Goal: Task Accomplishment & Management: Use online tool/utility

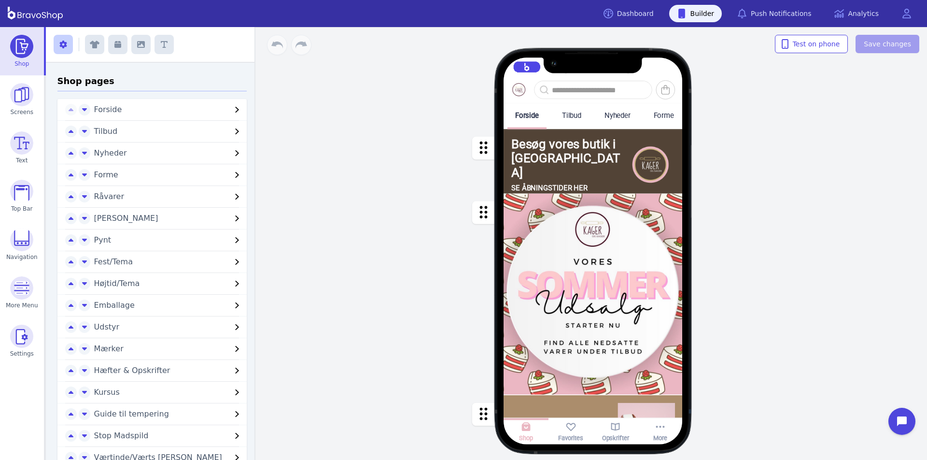
click at [570, 317] on div "button" at bounding box center [593, 293] width 179 height 201
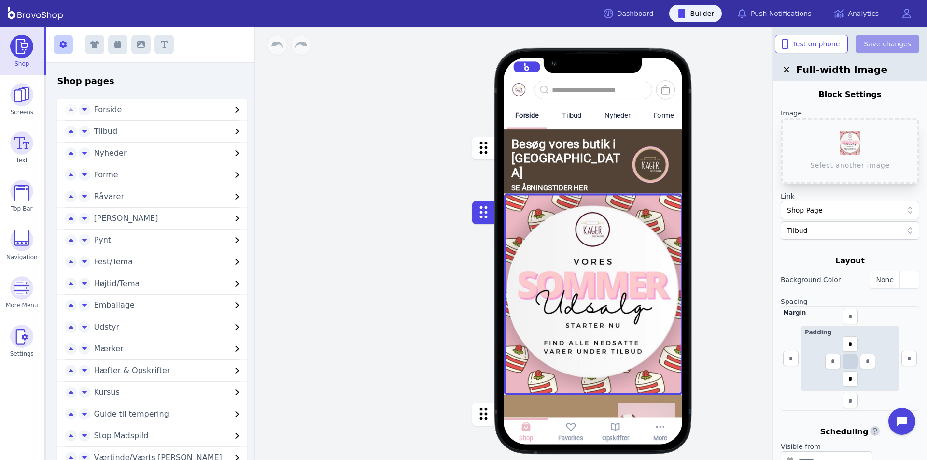
scroll to position [141, 0]
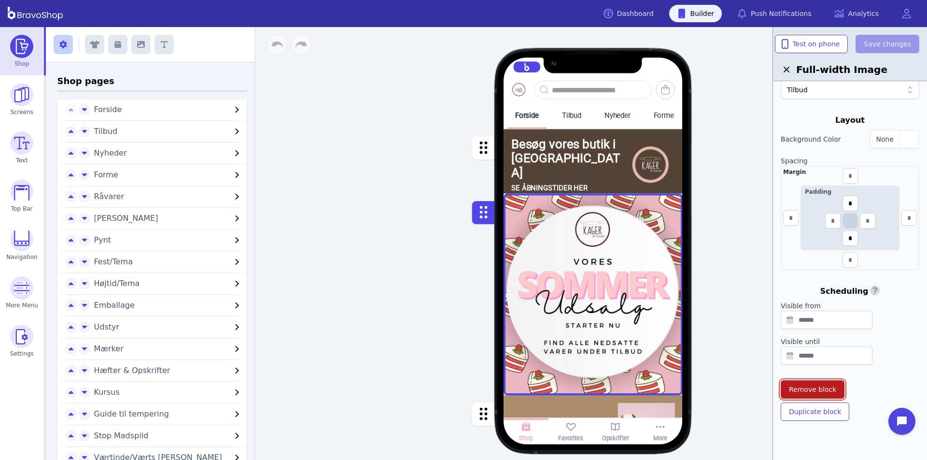
click at [824, 385] on span "Remove block" at bounding box center [812, 390] width 47 height 10
click at [870, 354] on span "Confirm" at bounding box center [877, 358] width 23 height 8
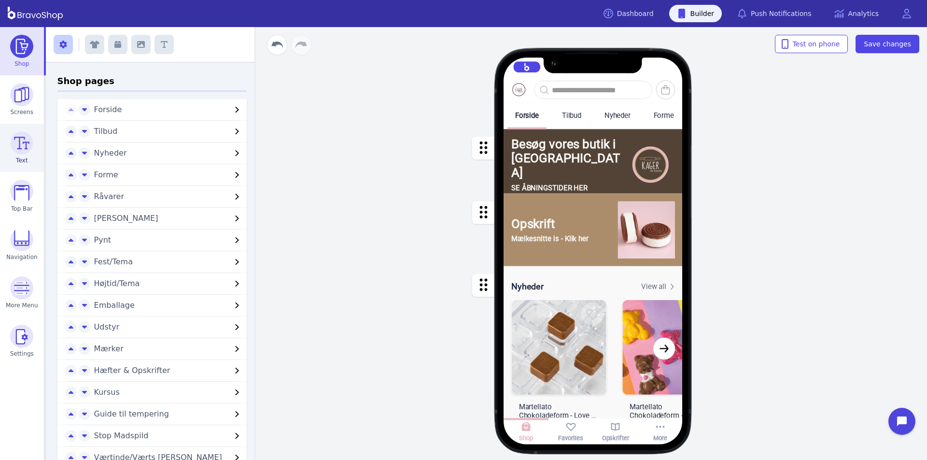
click at [23, 142] on img at bounding box center [21, 142] width 23 height 23
click at [156, 46] on button "button" at bounding box center [164, 44] width 19 height 19
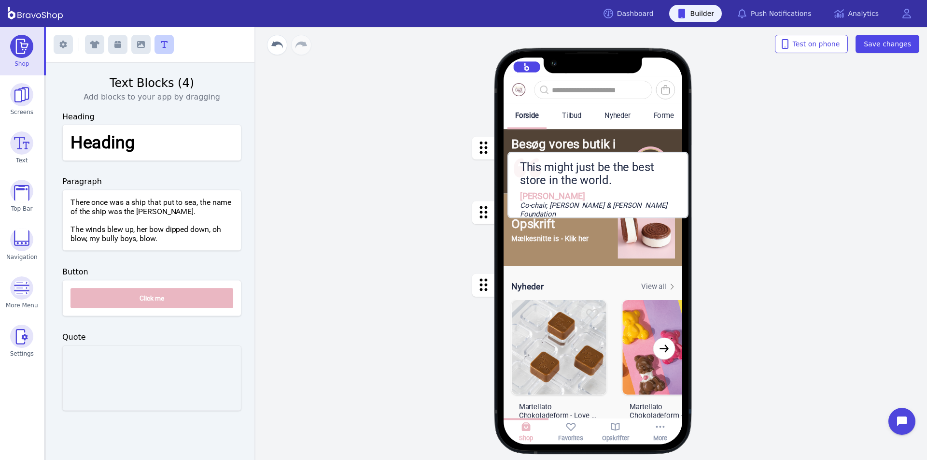
drag, startPoint x: 145, startPoint y: 378, endPoint x: 589, endPoint y: 190, distance: 482.0
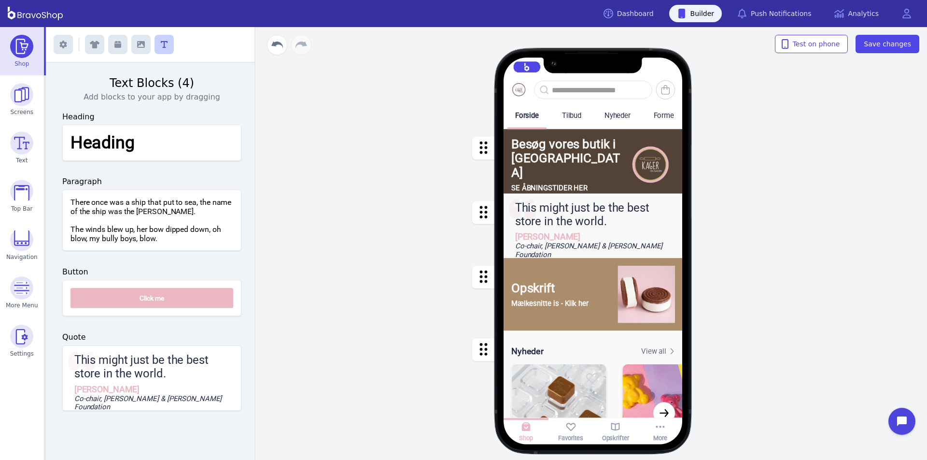
click at [582, 216] on div "button" at bounding box center [593, 229] width 179 height 73
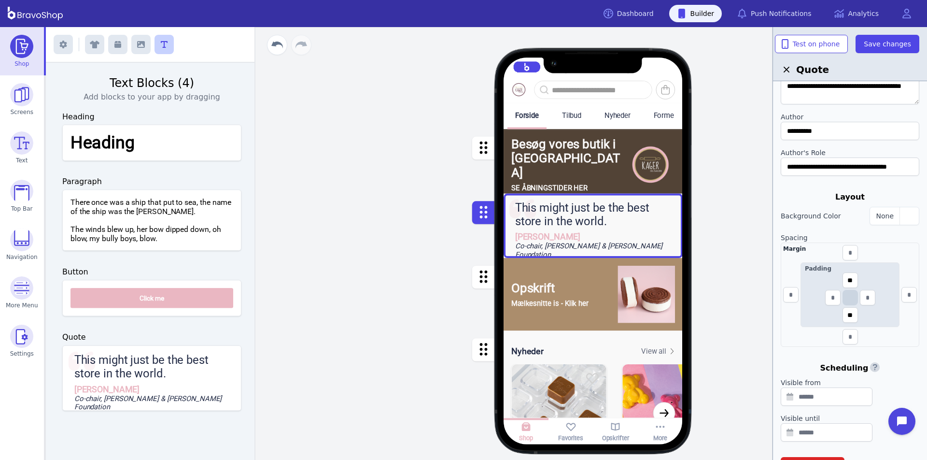
scroll to position [119, 0]
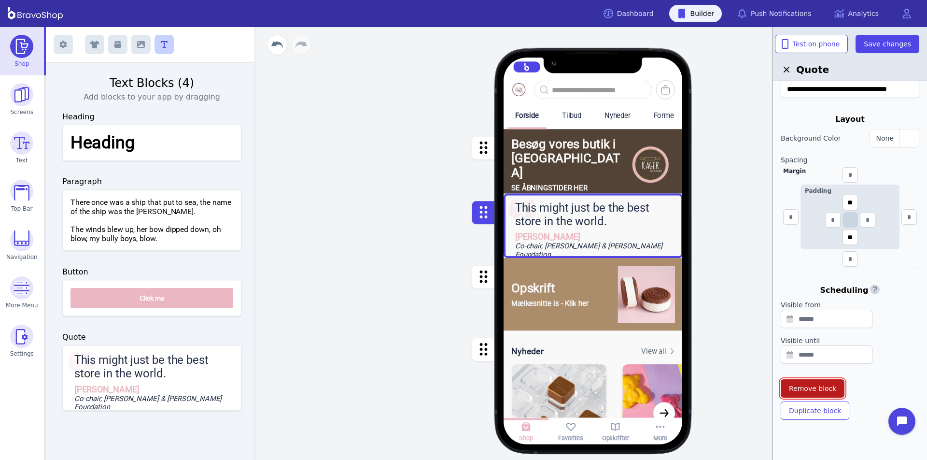
click at [801, 386] on span "Remove block" at bounding box center [812, 389] width 47 height 10
click at [866, 357] on span "Confirm" at bounding box center [877, 358] width 23 height 8
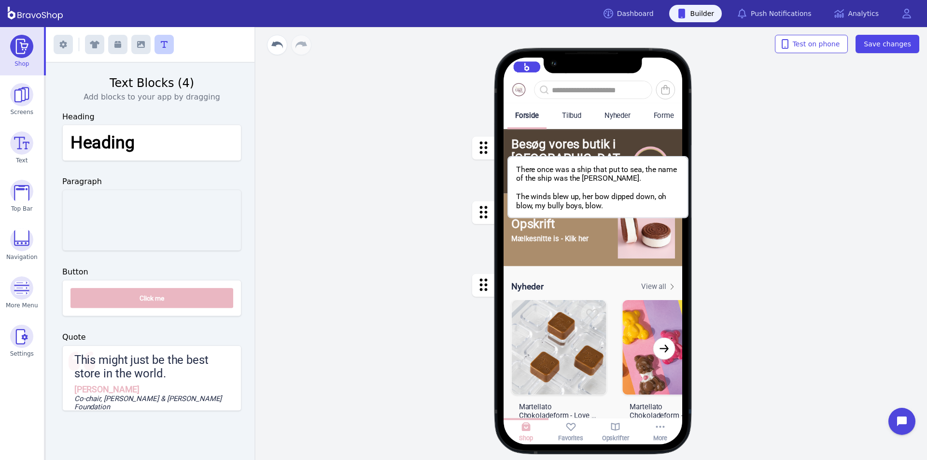
drag, startPoint x: 156, startPoint y: 224, endPoint x: 602, endPoint y: 190, distance: 447.6
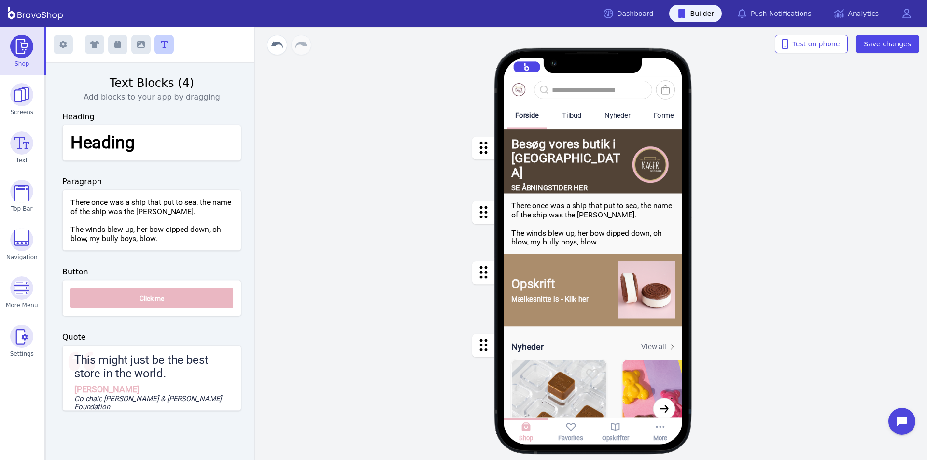
click at [594, 233] on div "button" at bounding box center [593, 223] width 179 height 61
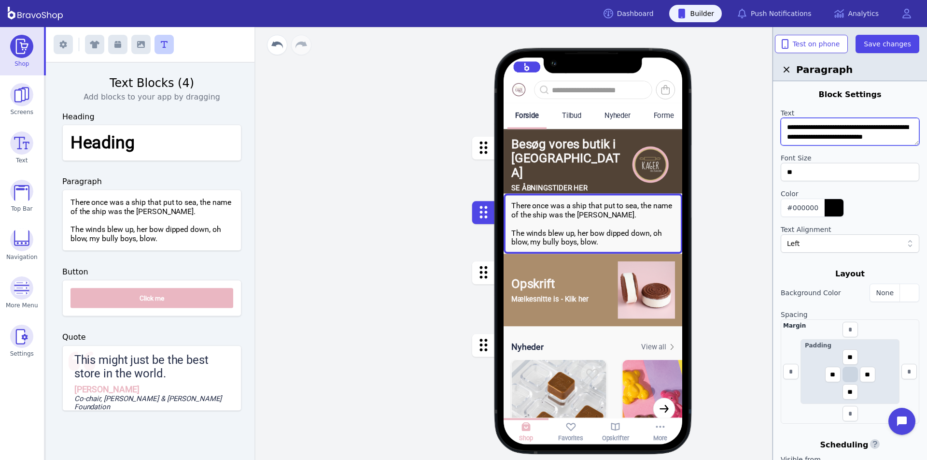
click at [840, 133] on textarea "**********" at bounding box center [850, 132] width 139 height 28
paste textarea "**********"
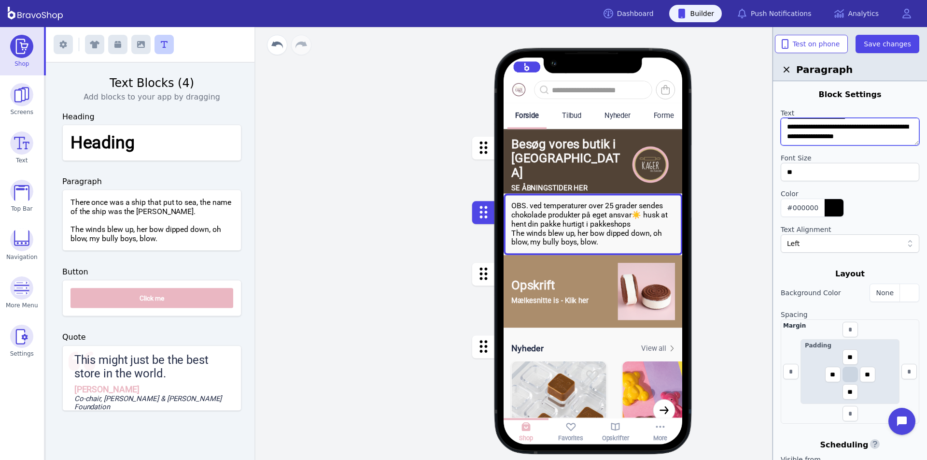
scroll to position [38, 0]
drag, startPoint x: 785, startPoint y: 129, endPoint x: 926, endPoint y: 166, distance: 145.4
click at [926, 169] on div "**********" at bounding box center [850, 257] width 154 height 460
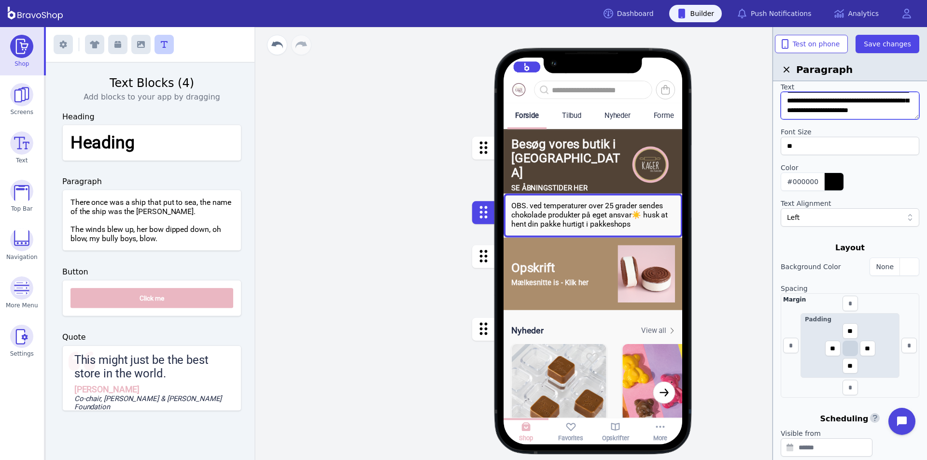
scroll to position [36, 0]
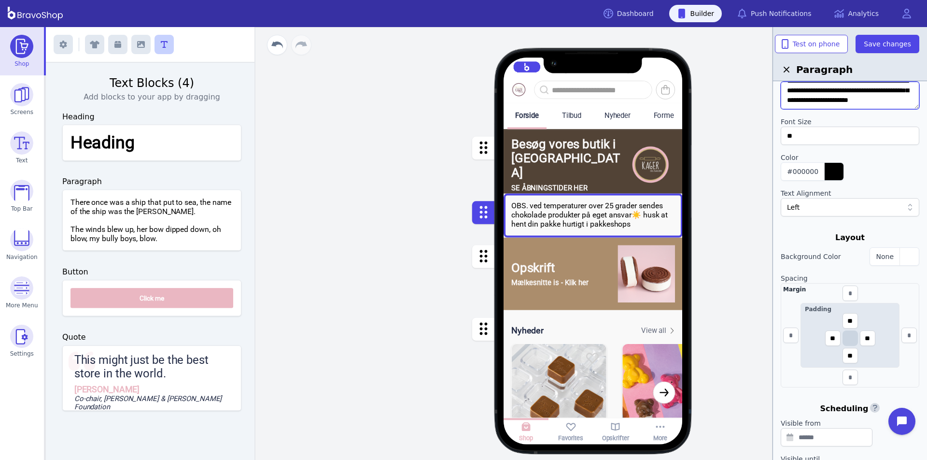
type textarea "**********"
click at [835, 199] on div "Left" at bounding box center [850, 207] width 139 height 18
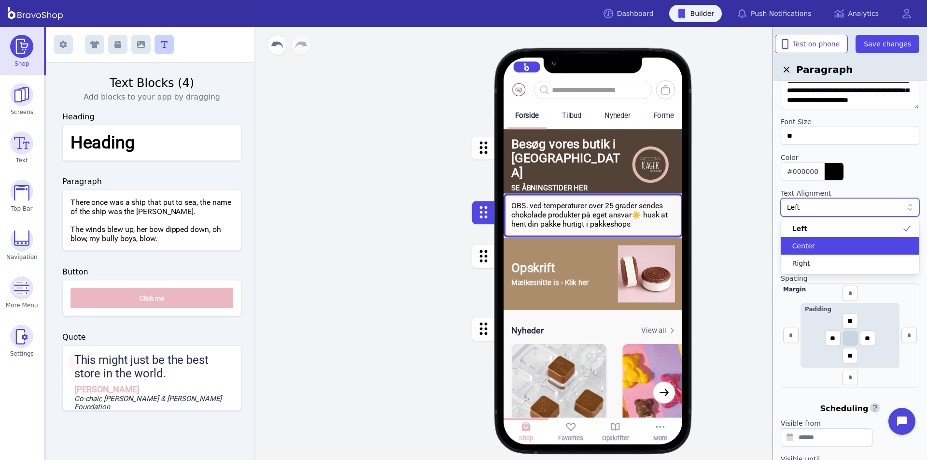
click at [816, 243] on div "Center" at bounding box center [844, 246] width 115 height 10
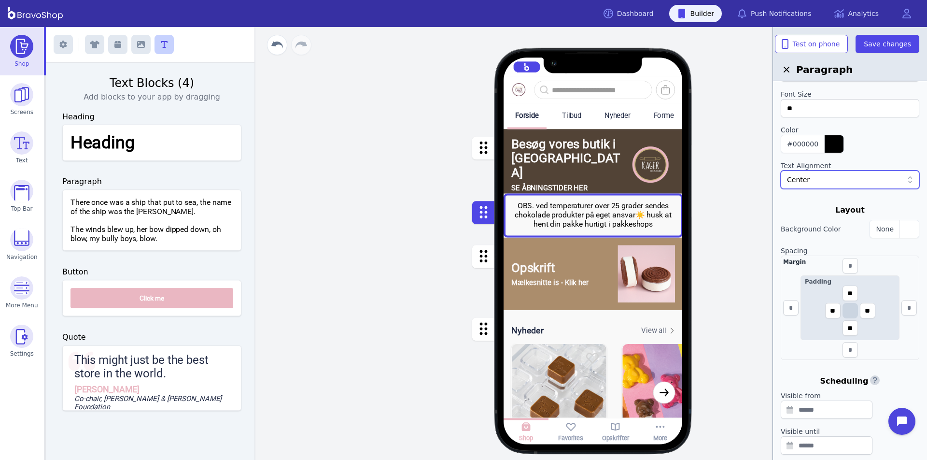
scroll to position [64, 0]
click at [903, 227] on div "button" at bounding box center [909, 228] width 19 height 17
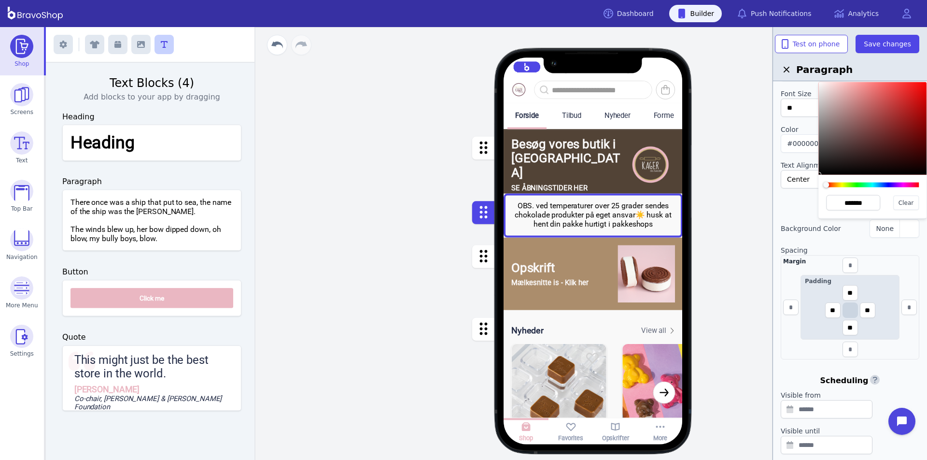
click at [906, 185] on div at bounding box center [872, 185] width 93 height 5
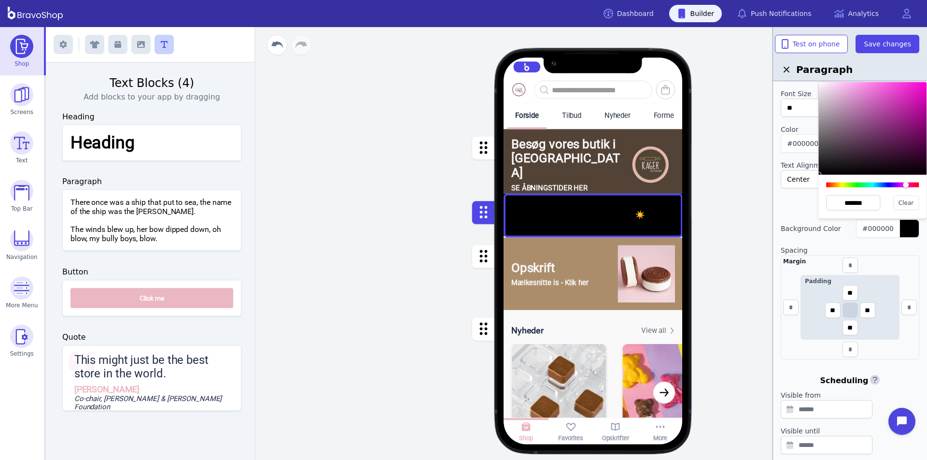
type input "*******"
click at [922, 85] on div at bounding box center [873, 128] width 108 height 93
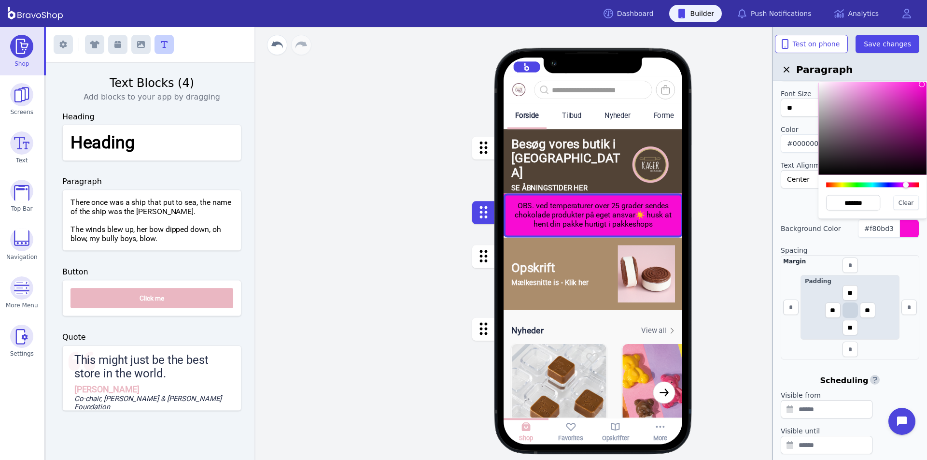
click at [909, 261] on div "Margin Padding ** ** ** **" at bounding box center [850, 307] width 139 height 104
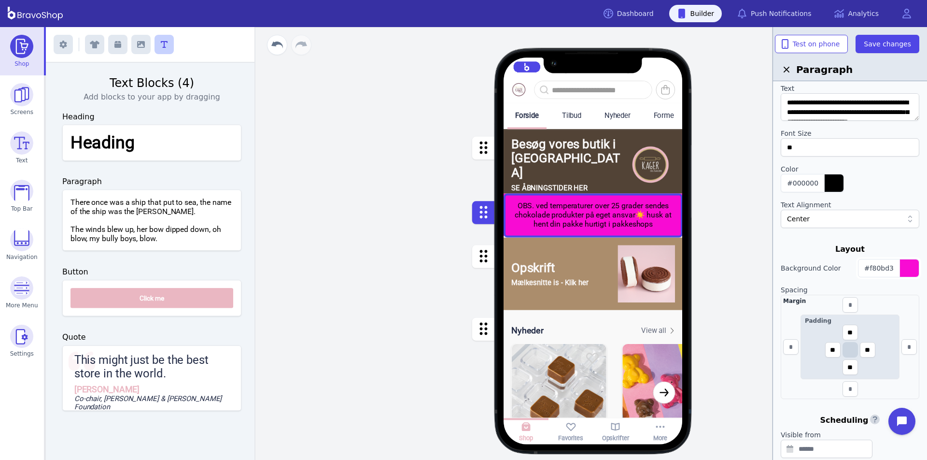
scroll to position [0, 0]
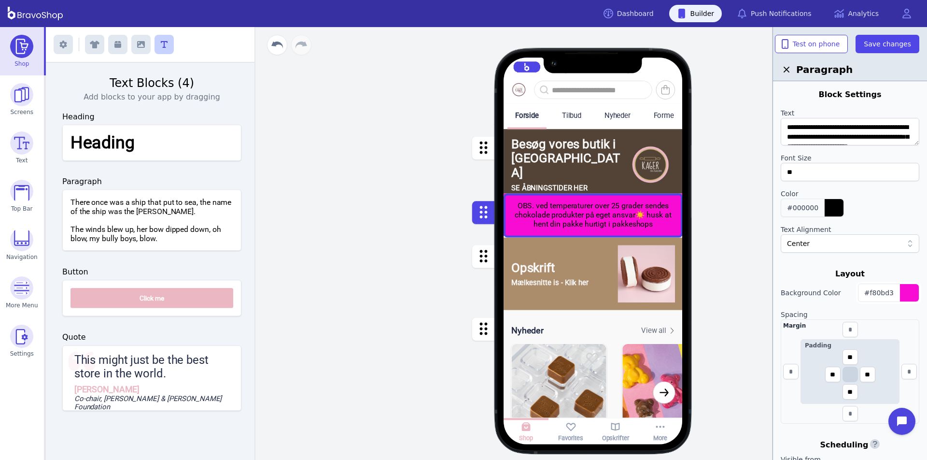
click at [834, 211] on div "button" at bounding box center [834, 207] width 19 height 17
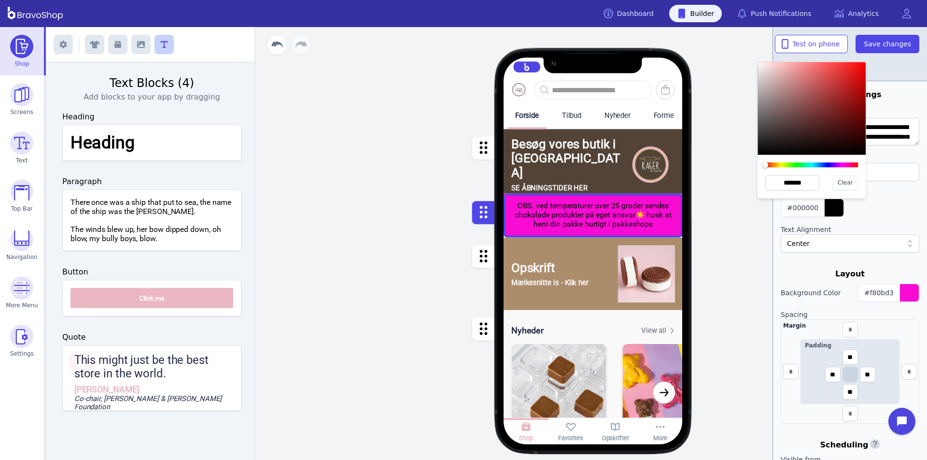
click at [760, 66] on div at bounding box center [812, 108] width 108 height 93
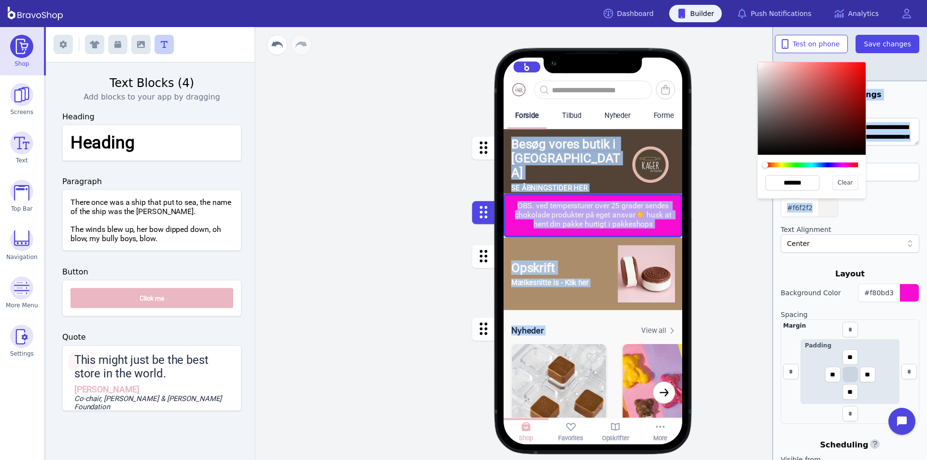
type input "*******"
drag, startPoint x: 760, startPoint y: 66, endPoint x: 757, endPoint y: 54, distance: 12.3
click at [757, 54] on div "Exit builder Text Blocks (4) Add blocks to your app by dragging Heading Heading…" at bounding box center [487, 243] width 882 height 433
click at [862, 211] on div "#ffffff" at bounding box center [850, 208] width 139 height 18
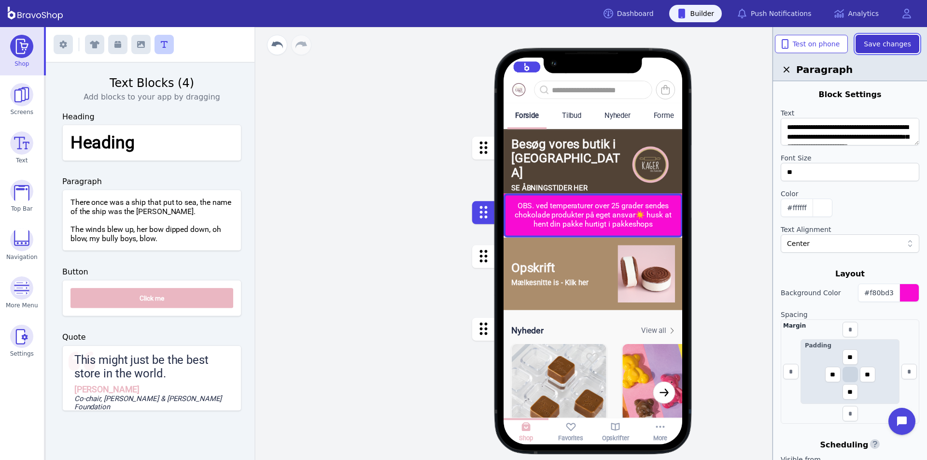
click at [888, 44] on span "Save changes" at bounding box center [887, 44] width 47 height 10
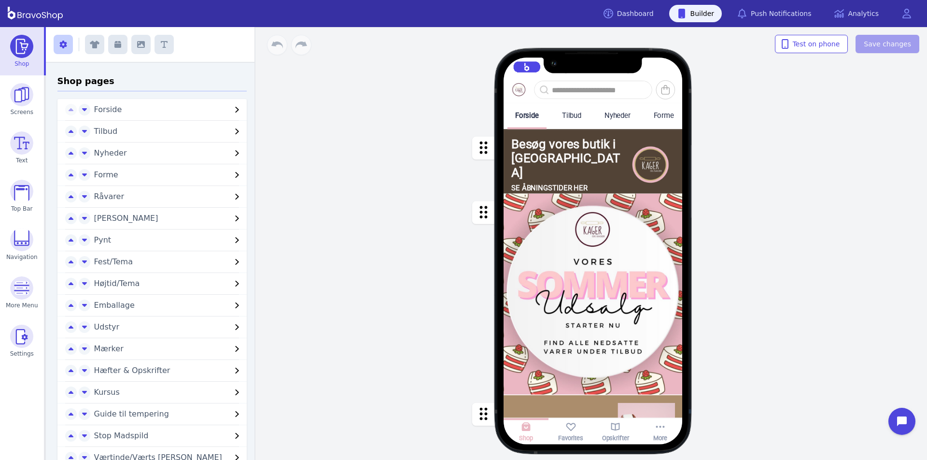
click at [570, 317] on div "button" at bounding box center [593, 293] width 179 height 201
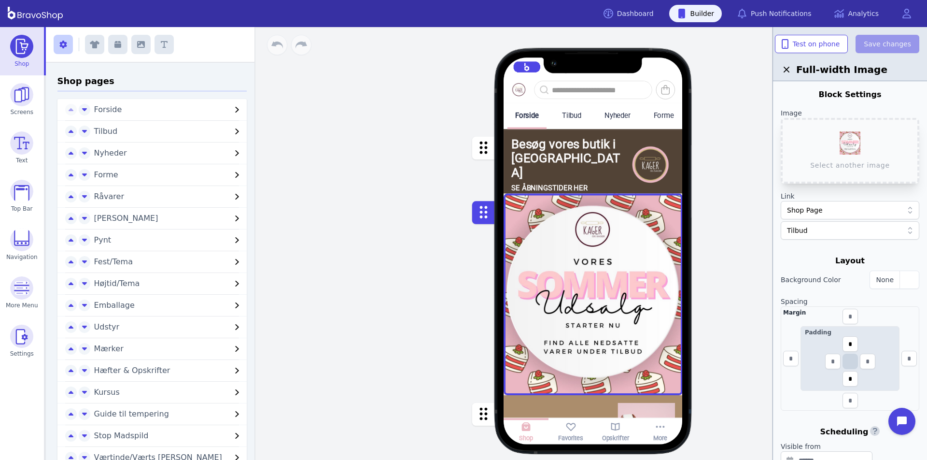
scroll to position [141, 0]
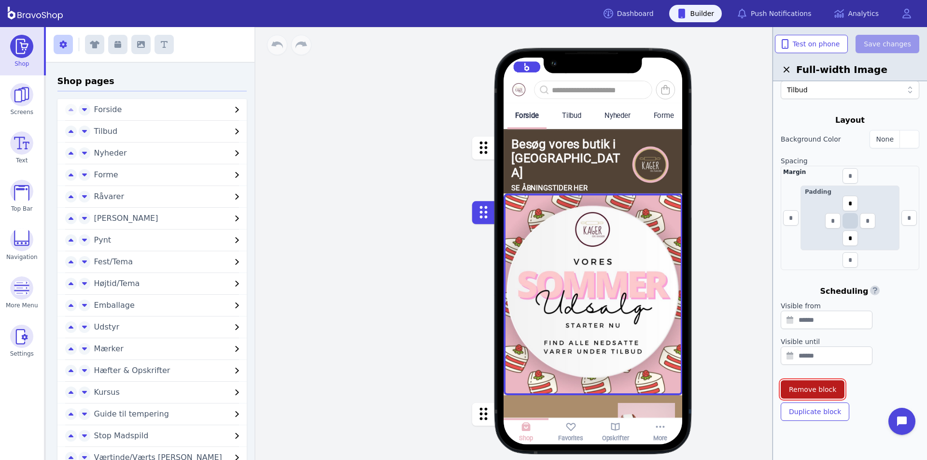
click at [824, 385] on span "Remove block" at bounding box center [812, 390] width 47 height 10
click at [870, 354] on span "Confirm" at bounding box center [877, 358] width 23 height 8
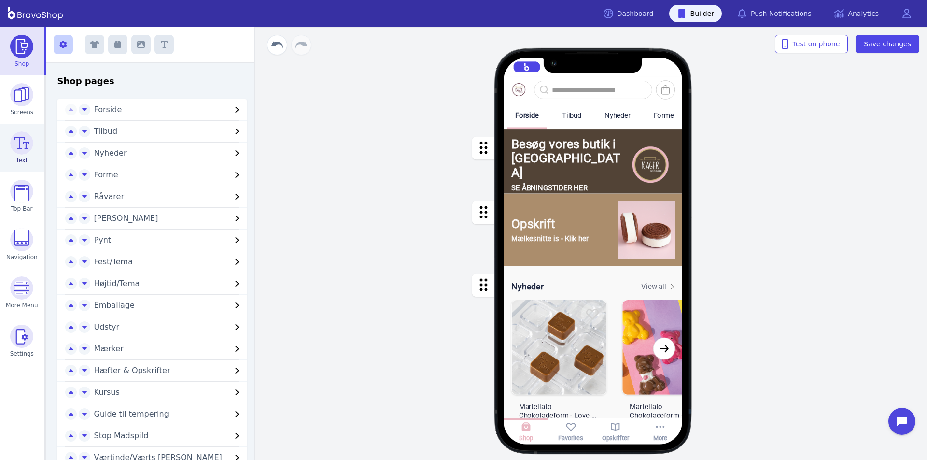
click at [23, 142] on img at bounding box center [21, 142] width 23 height 23
click at [156, 46] on button "button" at bounding box center [164, 44] width 19 height 19
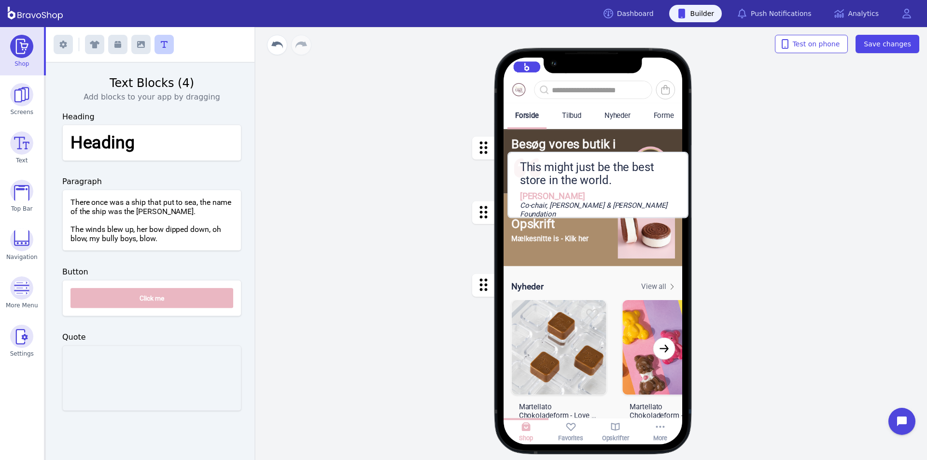
drag, startPoint x: 145, startPoint y: 378, endPoint x: 589, endPoint y: 190, distance: 482.0
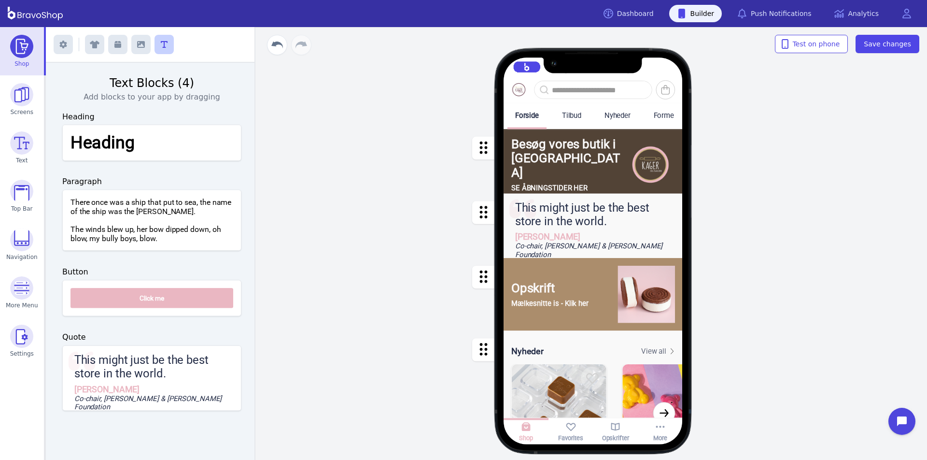
click at [582, 216] on div "button" at bounding box center [593, 229] width 179 height 73
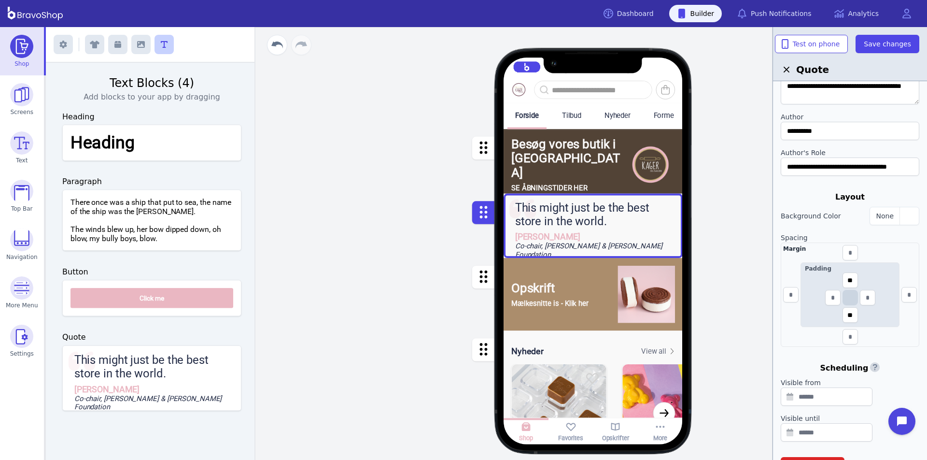
scroll to position [119, 0]
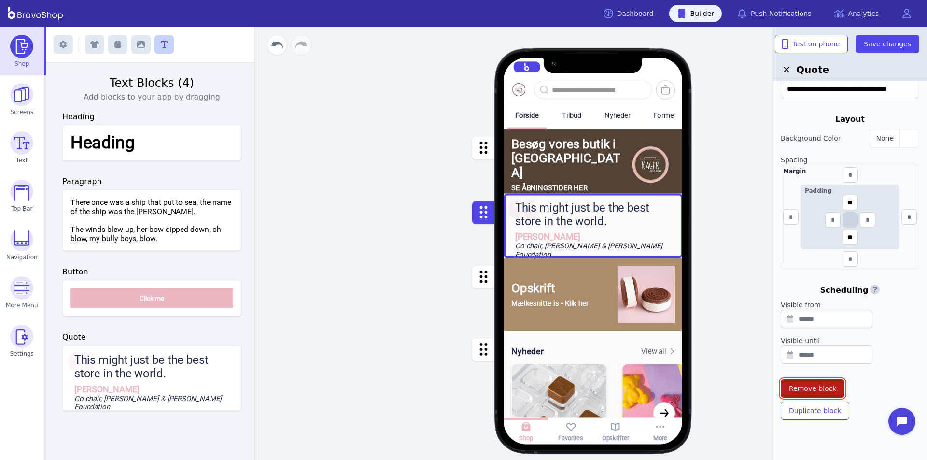
click at [801, 386] on span "Remove block" at bounding box center [812, 389] width 47 height 10
click at [866, 357] on span "Confirm" at bounding box center [877, 358] width 23 height 8
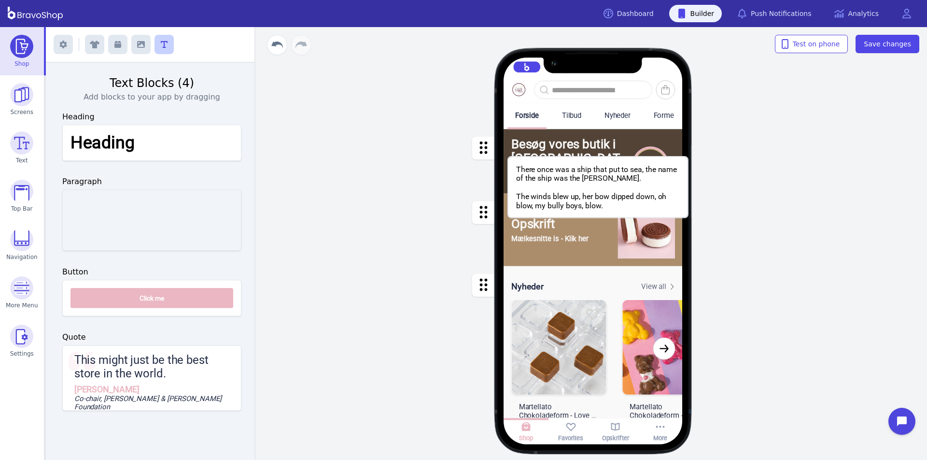
drag, startPoint x: 156, startPoint y: 224, endPoint x: 602, endPoint y: 190, distance: 447.6
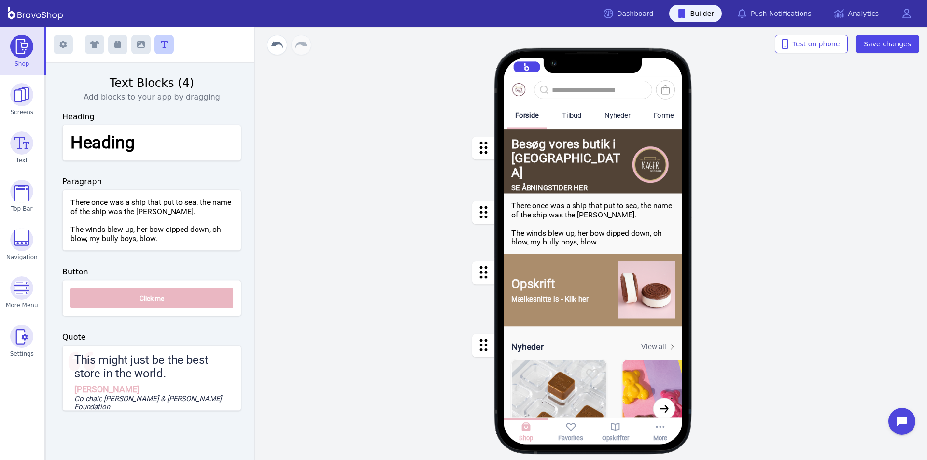
click at [594, 233] on div "button" at bounding box center [593, 223] width 179 height 61
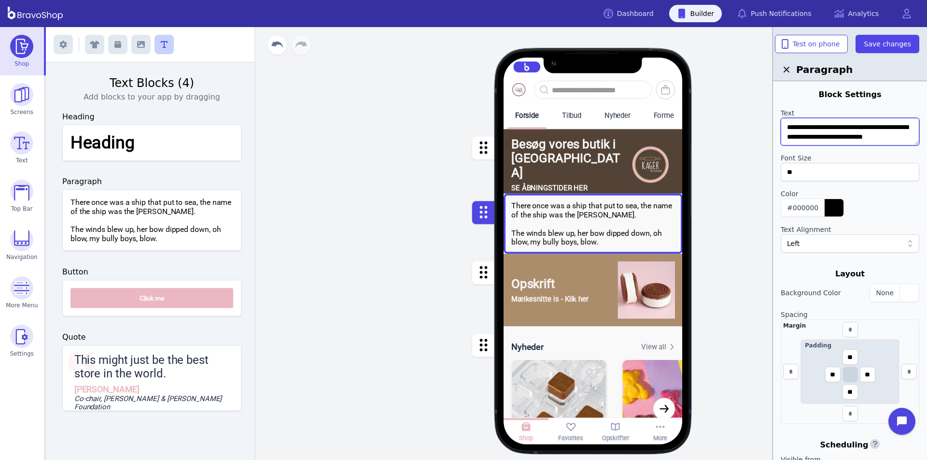
click at [840, 133] on textarea "**********" at bounding box center [850, 132] width 139 height 28
paste textarea "**********"
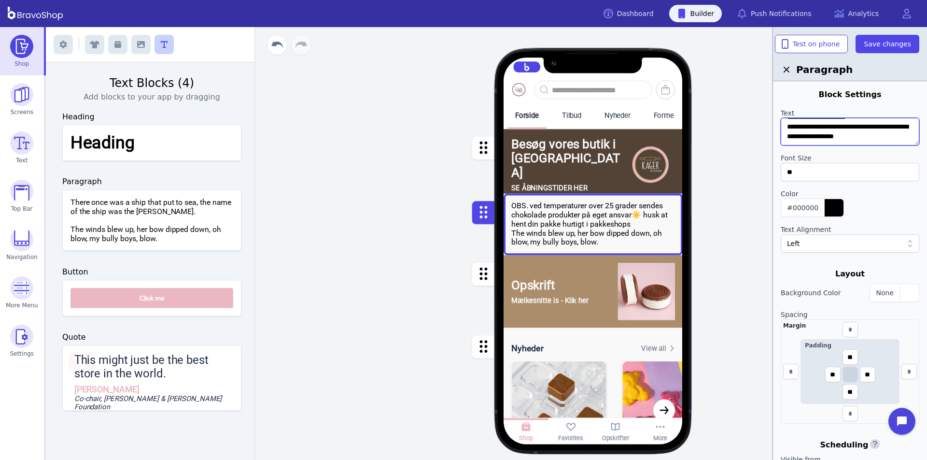
scroll to position [38, 0]
drag, startPoint x: 785, startPoint y: 129, endPoint x: 926, endPoint y: 166, distance: 145.4
click at [926, 169] on div "**********" at bounding box center [850, 257] width 154 height 460
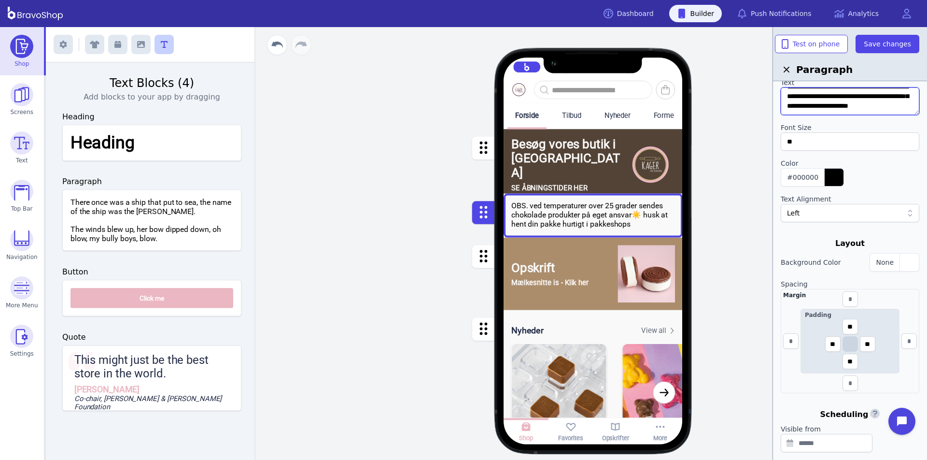
scroll to position [36, 0]
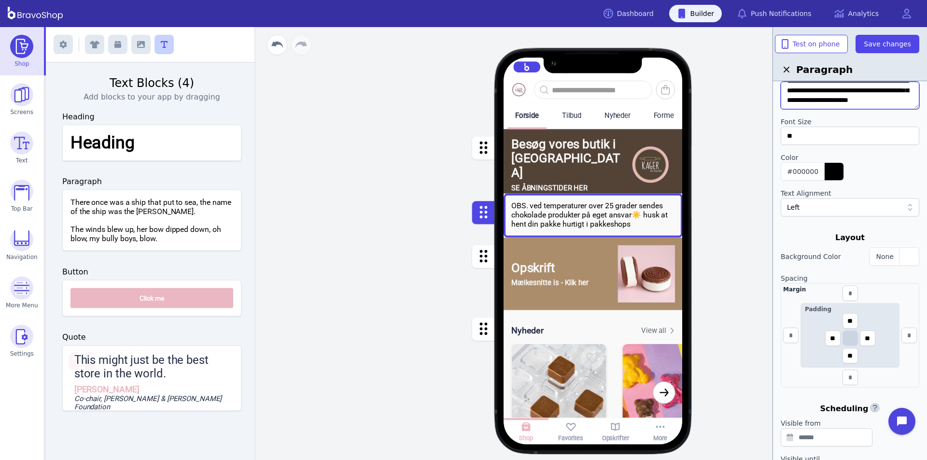
type textarea "**********"
click at [835, 199] on div "Left" at bounding box center [850, 207] width 139 height 18
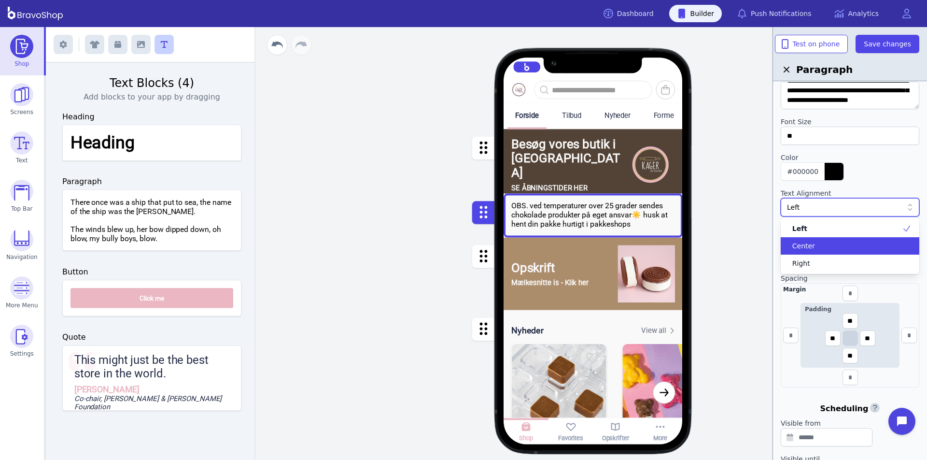
click at [816, 243] on div "Center" at bounding box center [844, 246] width 115 height 10
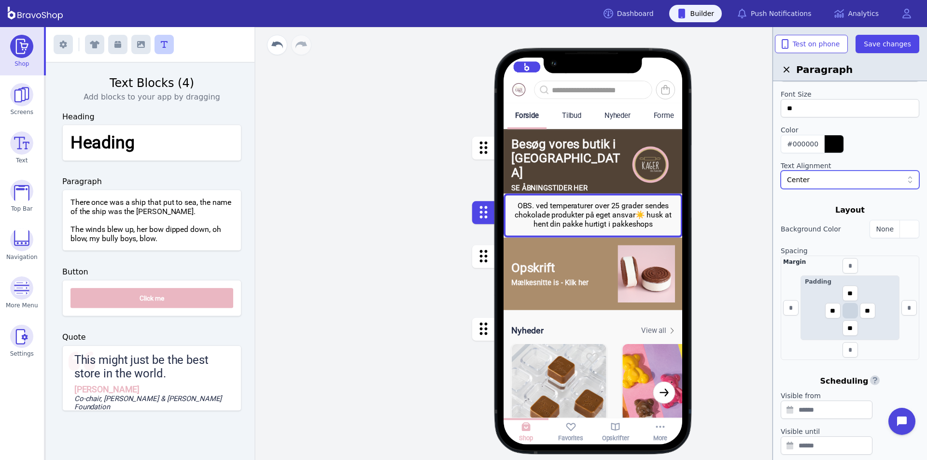
scroll to position [64, 0]
click at [903, 227] on div "button" at bounding box center [909, 228] width 19 height 17
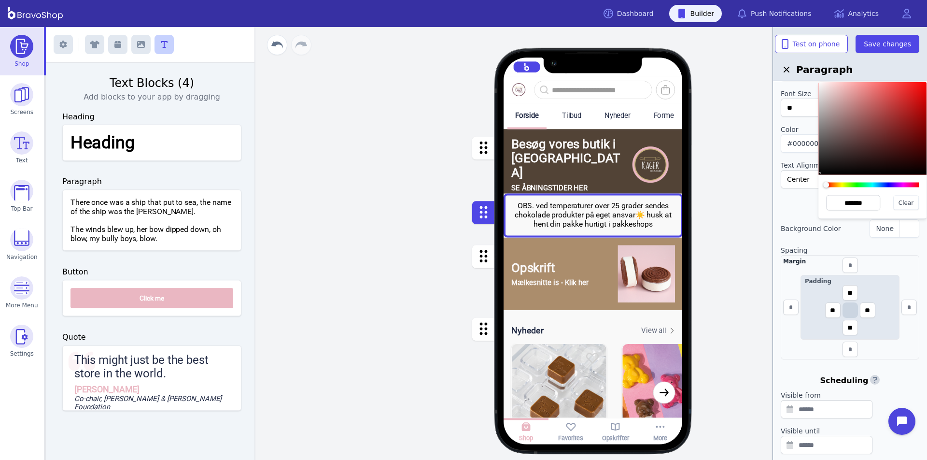
click at [906, 185] on div at bounding box center [872, 185] width 93 height 5
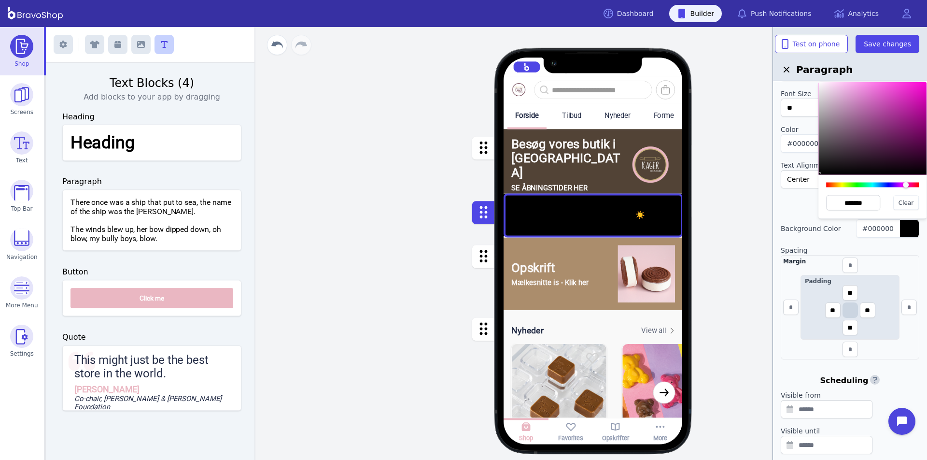
type input "*******"
click at [922, 85] on div at bounding box center [873, 128] width 108 height 93
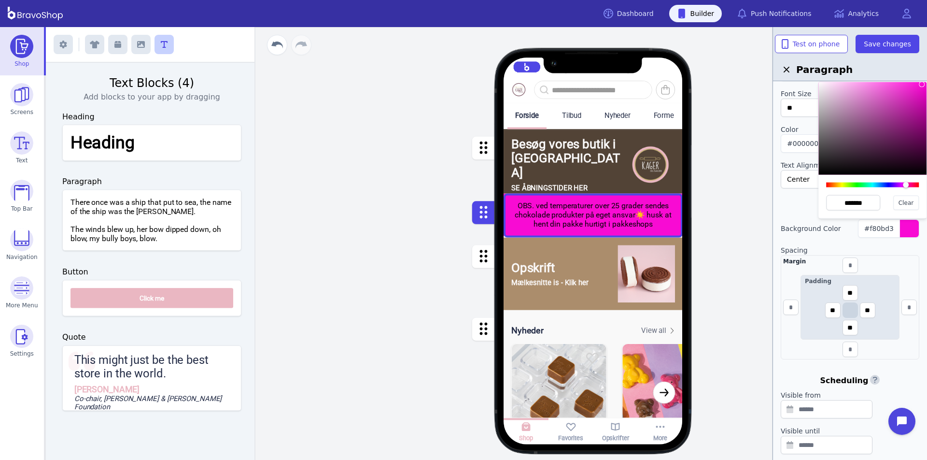
click at [909, 261] on div "Margin Padding ** ** ** **" at bounding box center [850, 307] width 139 height 104
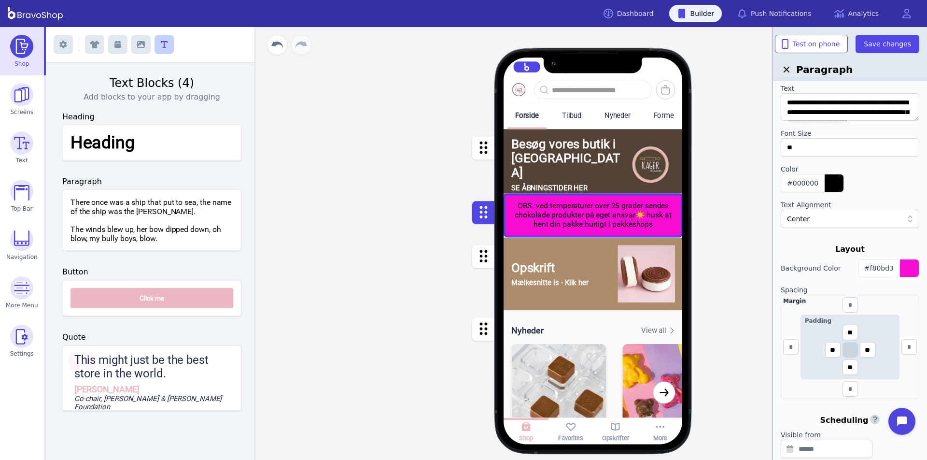
scroll to position [0, 0]
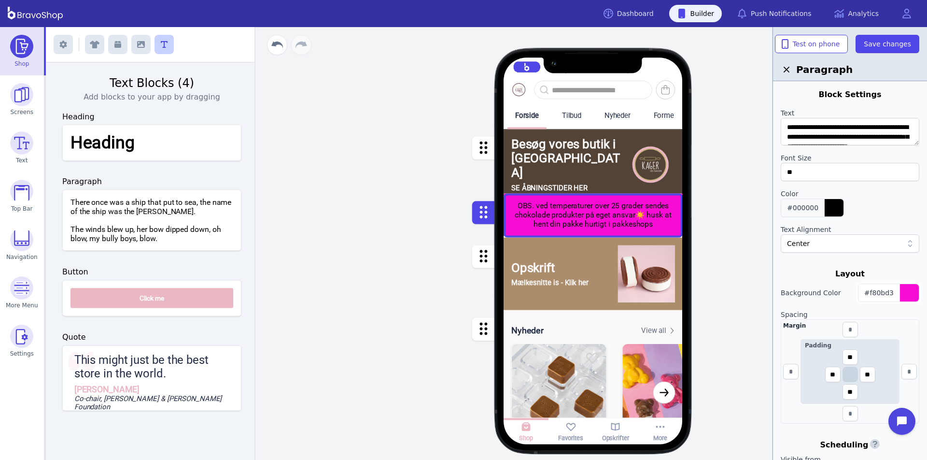
click at [834, 211] on div "button" at bounding box center [834, 207] width 19 height 17
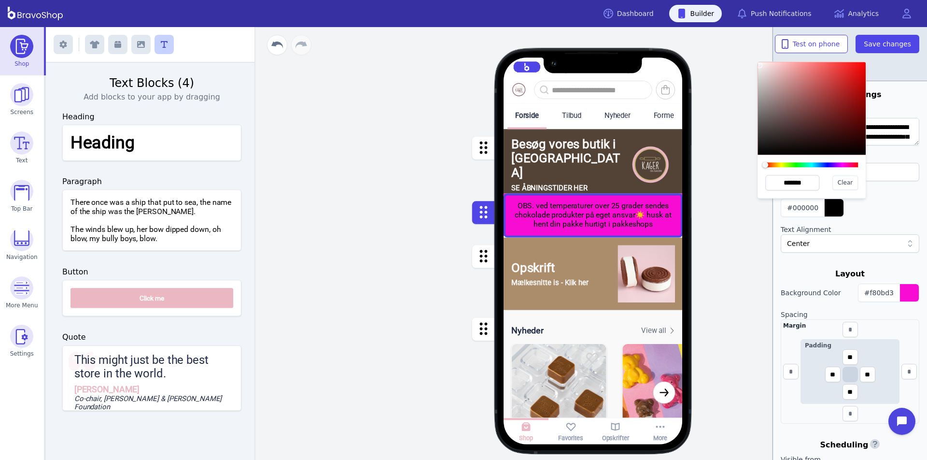
click at [760, 66] on div at bounding box center [812, 108] width 108 height 93
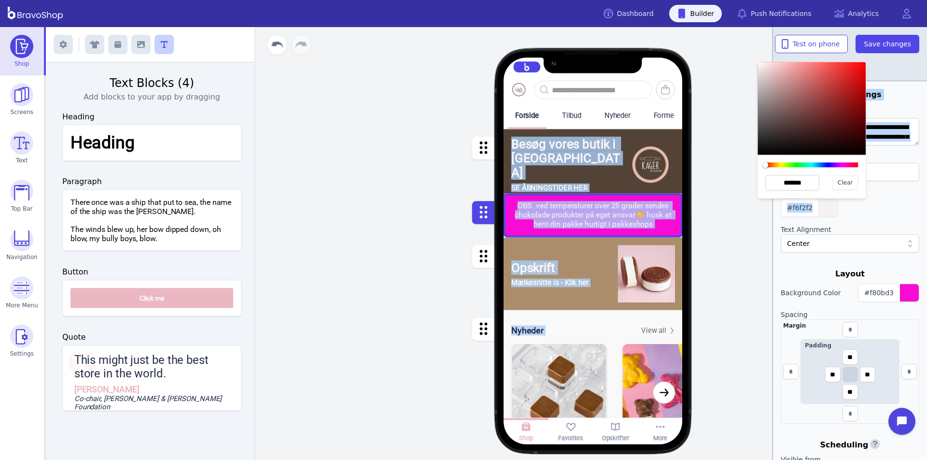
type input "*******"
drag, startPoint x: 760, startPoint y: 66, endPoint x: 757, endPoint y: 54, distance: 12.3
click at [757, 54] on div "Exit builder Text Blocks (4) Add blocks to your app by dragging Heading Heading…" at bounding box center [487, 243] width 882 height 433
click at [862, 211] on div "#ffffff" at bounding box center [850, 208] width 139 height 18
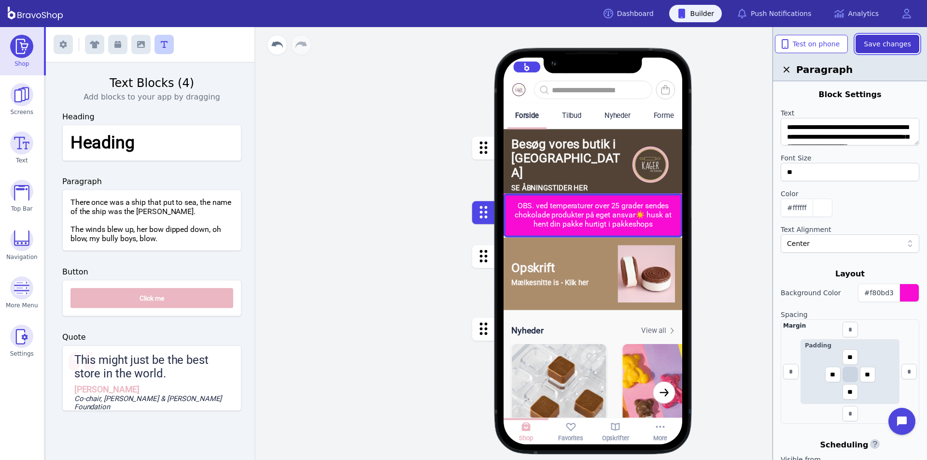
click at [888, 44] on span "Save changes" at bounding box center [887, 44] width 47 height 10
